Goal: Information Seeking & Learning: Learn about a topic

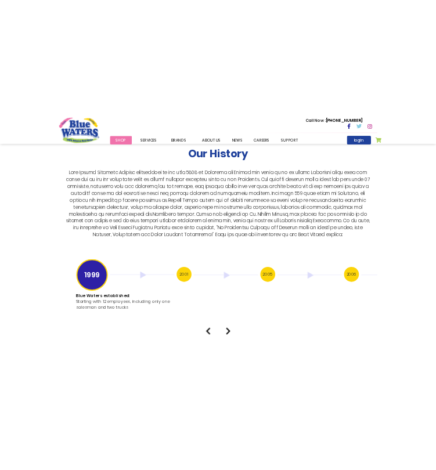
scroll to position [2147, 0]
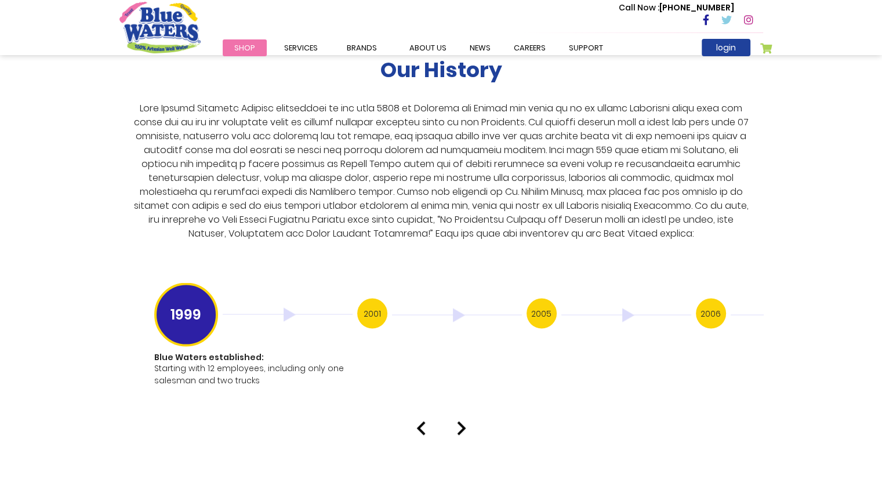
click at [463, 421] on img at bounding box center [461, 428] width 9 height 14
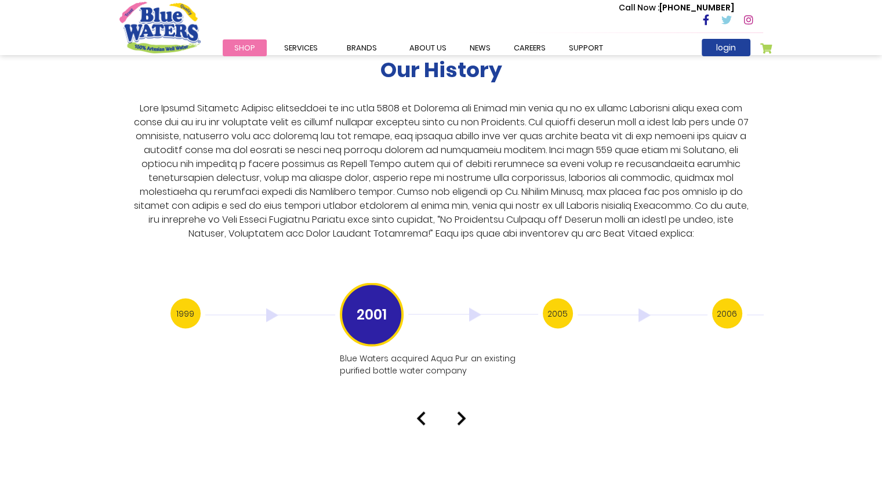
click at [466, 393] on div "Our History 1999 Blue Waters established: Starting with 12 employees, including…" at bounding box center [441, 197] width 882 height 455
click at [459, 411] on img at bounding box center [461, 418] width 9 height 14
click at [460, 424] on img at bounding box center [461, 431] width 9 height 14
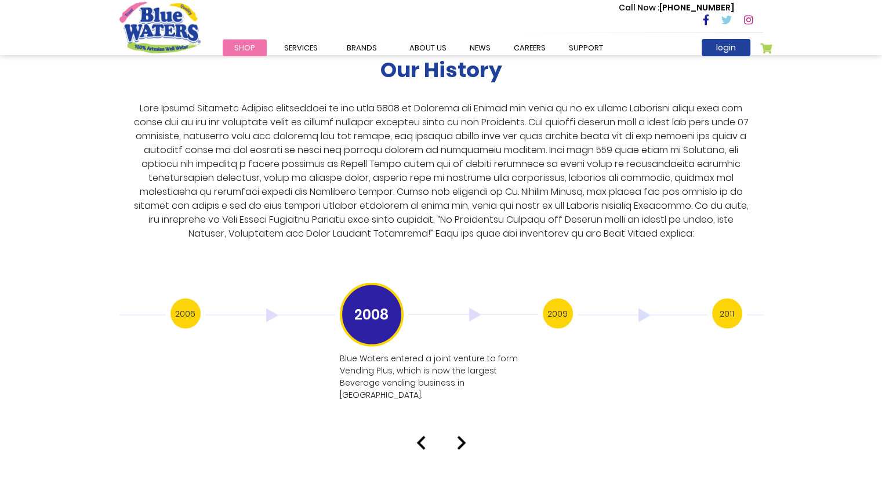
click at [462, 436] on img at bounding box center [461, 443] width 9 height 14
click at [461, 411] on img at bounding box center [461, 418] width 9 height 14
click at [460, 411] on img at bounding box center [461, 418] width 9 height 14
click at [460, 424] on img at bounding box center [461, 431] width 9 height 14
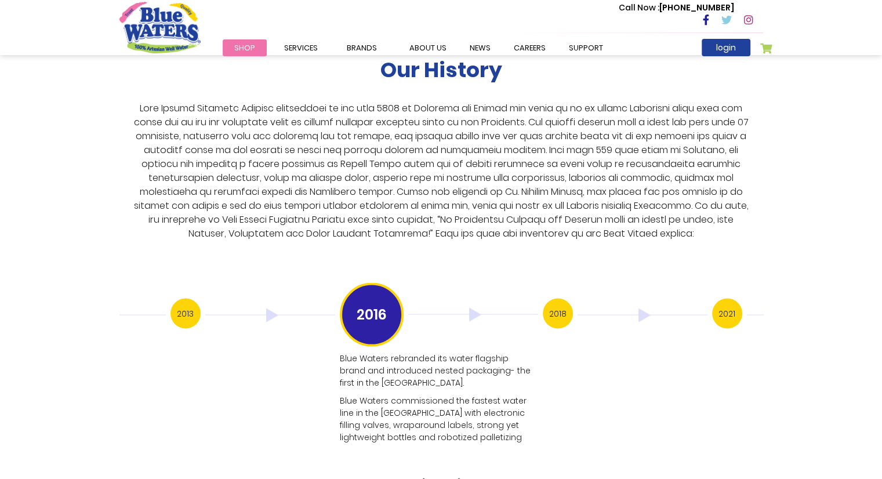
click at [462, 478] on img at bounding box center [461, 485] width 9 height 14
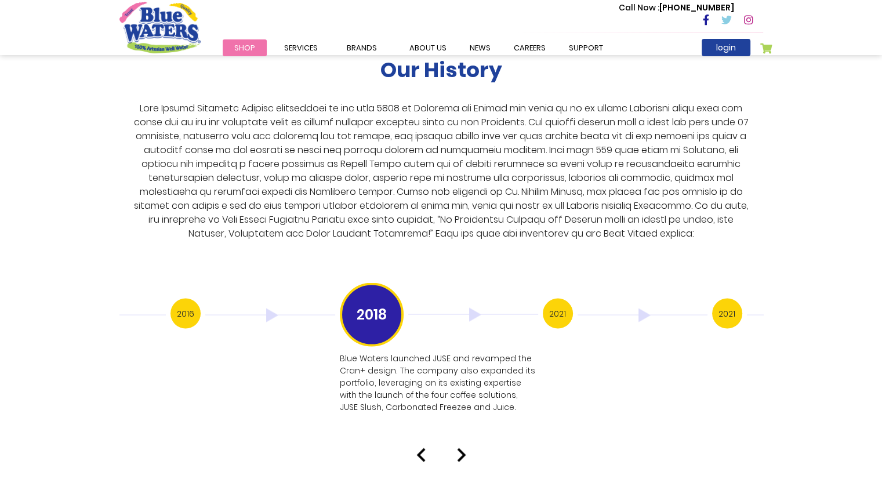
click at [455, 448] on div at bounding box center [441, 455] width 661 height 14
click at [460, 448] on img at bounding box center [461, 455] width 9 height 14
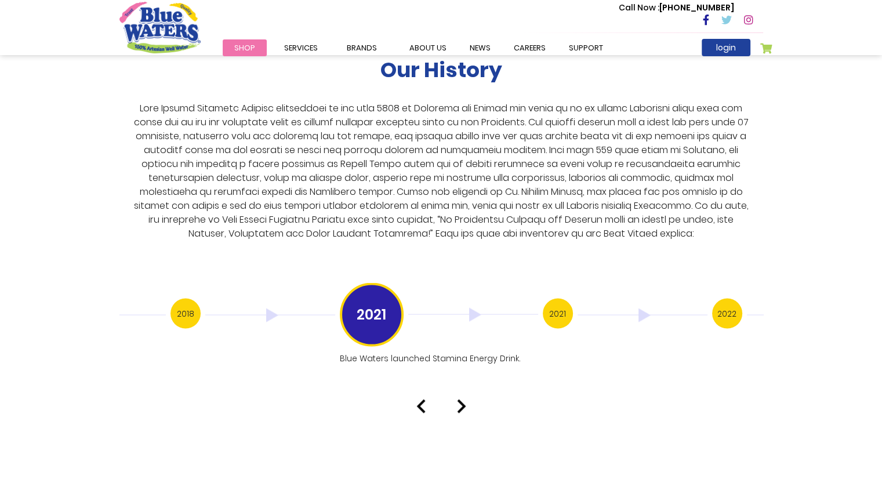
click at [462, 399] on img at bounding box center [461, 406] width 9 height 14
click at [461, 424] on img at bounding box center [461, 431] width 9 height 14
